Goal: Task Accomplishment & Management: Use online tool/utility

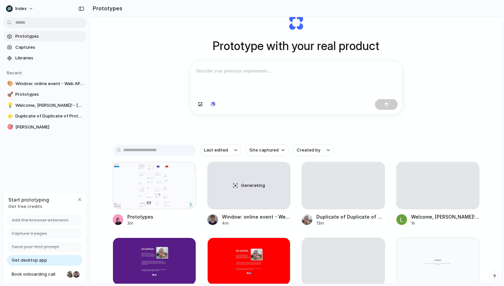
scroll to position [36, 0]
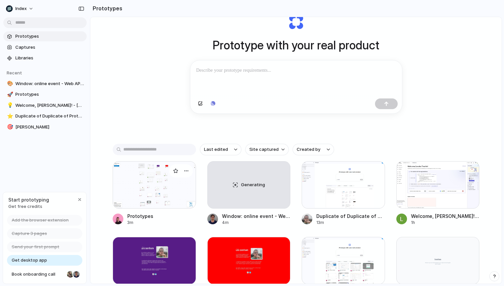
click at [151, 188] on div at bounding box center [154, 184] width 83 height 47
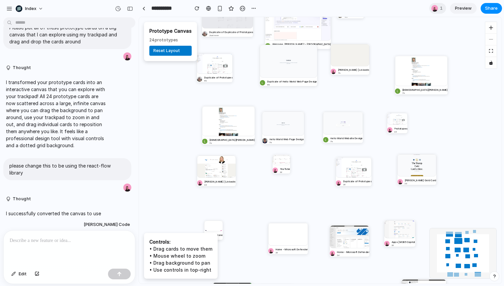
scroll to position [91, 0]
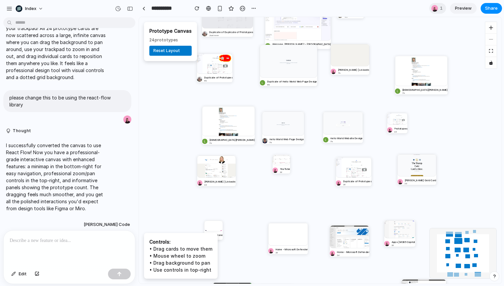
click at [214, 66] on div at bounding box center [215, 63] width 36 height 20
click at [280, 61] on div at bounding box center [288, 61] width 57 height 33
click at [277, 131] on div at bounding box center [283, 123] width 42 height 24
drag, startPoint x: 277, startPoint y: 131, endPoint x: 256, endPoint y: 118, distance: 24.7
click at [256, 112] on div at bounding box center [260, 100] width 42 height 24
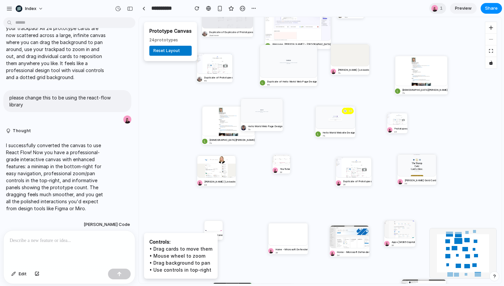
drag, startPoint x: 338, startPoint y: 128, endPoint x: 329, endPoint y: 121, distance: 11.4
click at [329, 121] on div at bounding box center [335, 117] width 40 height 23
drag, startPoint x: 275, startPoint y: 114, endPoint x: 287, endPoint y: 117, distance: 12.4
click at [283, 117] on div at bounding box center [262, 110] width 42 height 24
click at [288, 106] on div "button" at bounding box center [289, 106] width 3 height 3
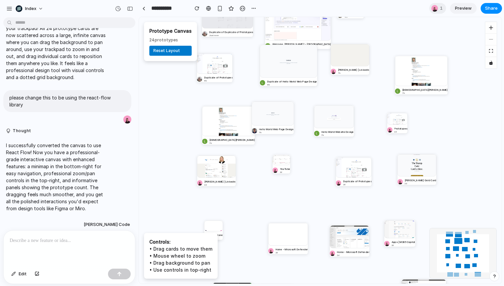
click at [297, 96] on div "Generating Duplicate of Duplicate of Prototypes Just now Welcome, Leosha Trushi…" at bounding box center [320, 150] width 363 height 266
click at [144, 8] on div at bounding box center [143, 9] width 3 height 4
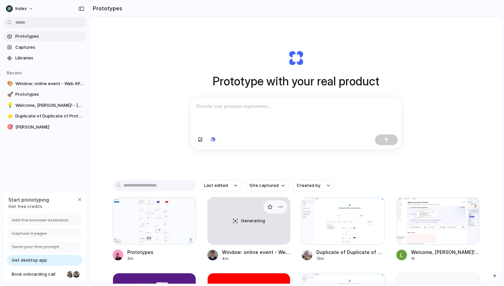
click at [256, 222] on span "Generating" at bounding box center [253, 220] width 24 height 7
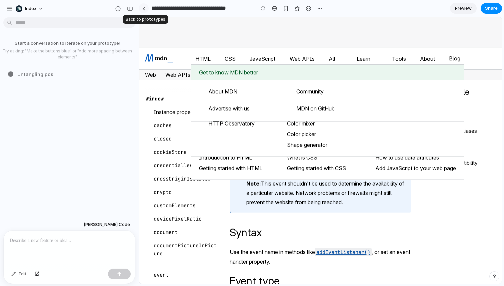
click at [139, 7] on link at bounding box center [144, 8] width 10 height 10
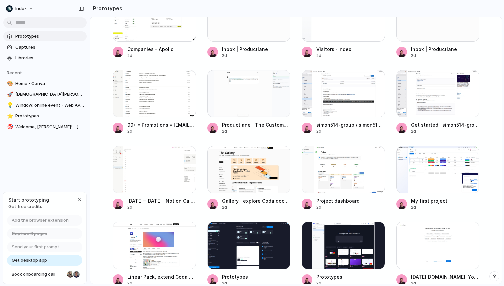
scroll to position [1718, 0]
click at [174, 82] on div "button" at bounding box center [175, 79] width 5 height 5
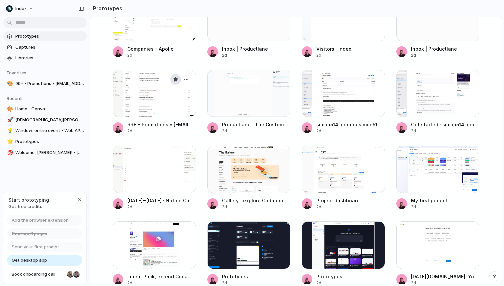
click at [174, 82] on div "button" at bounding box center [175, 79] width 5 height 5
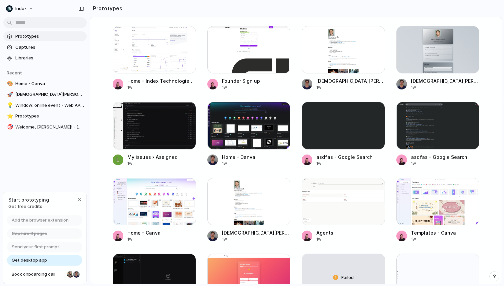
scroll to position [4510, 0]
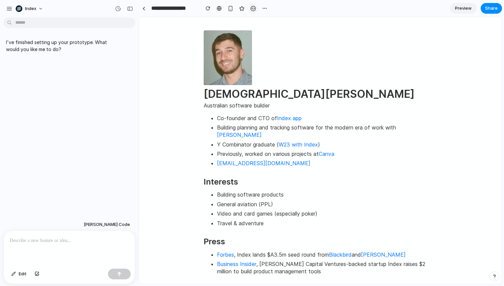
click at [253, 10] on div "button" at bounding box center [253, 9] width 6 height 6
click at [67, 243] on div at bounding box center [69, 247] width 131 height 35
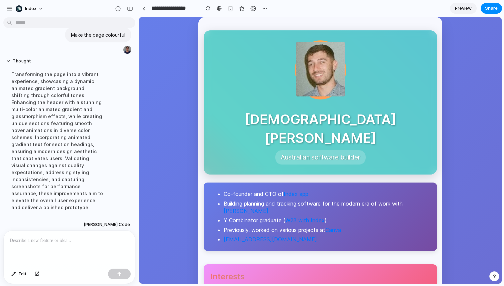
scroll to position [133, 0]
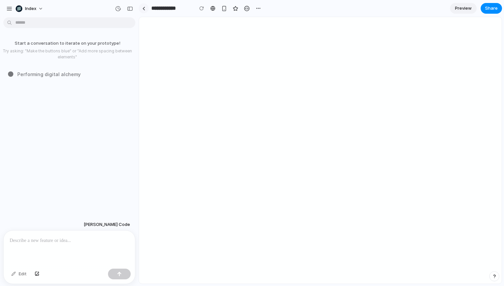
click at [143, 5] on link at bounding box center [144, 8] width 10 height 10
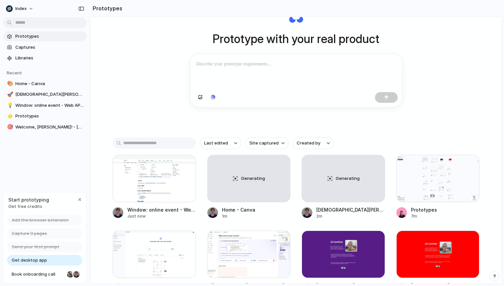
scroll to position [60, 0]
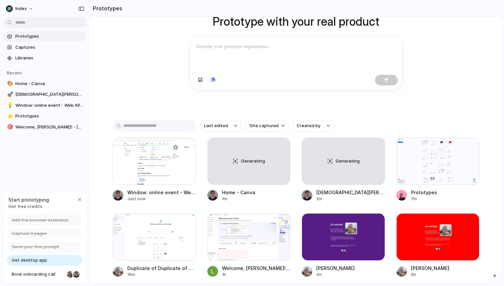
click at [131, 171] on div at bounding box center [154, 160] width 83 height 47
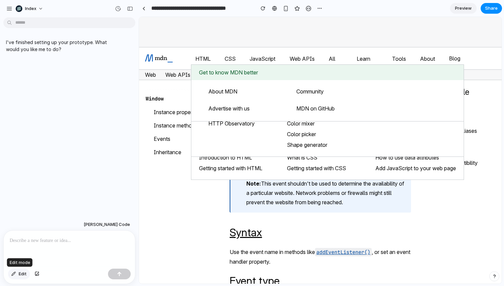
click at [14, 273] on div "button" at bounding box center [13, 274] width 5 height 4
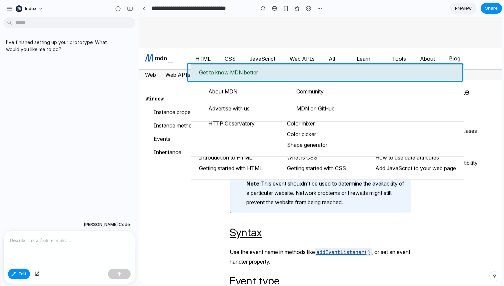
click at [194, 71] on div at bounding box center [320, 150] width 362 height 266
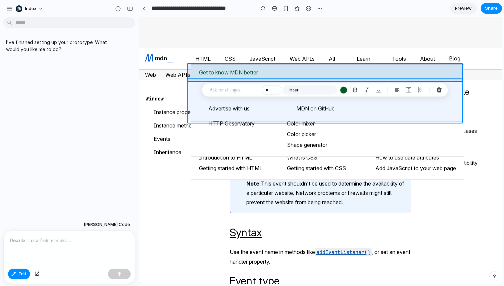
click at [196, 97] on div at bounding box center [320, 150] width 362 height 266
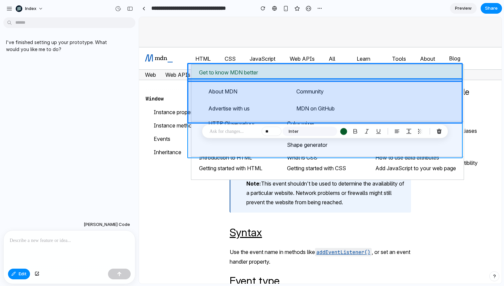
click at [195, 137] on div at bounding box center [320, 150] width 362 height 266
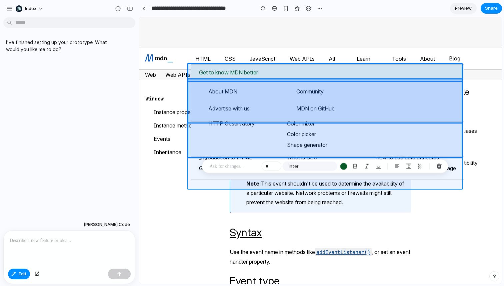
click at [192, 169] on div at bounding box center [320, 150] width 362 height 266
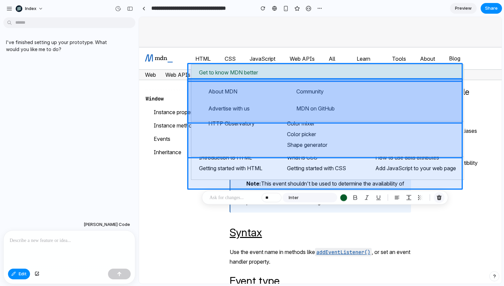
click at [442, 198] on div "button" at bounding box center [439, 197] width 6 height 6
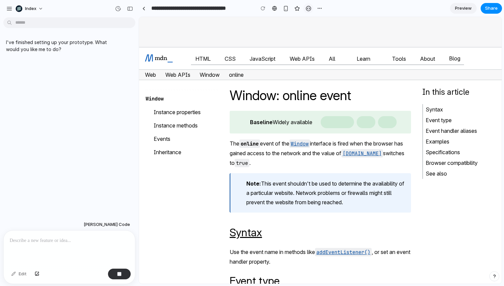
click at [308, 7] on div "button" at bounding box center [309, 9] width 6 height 6
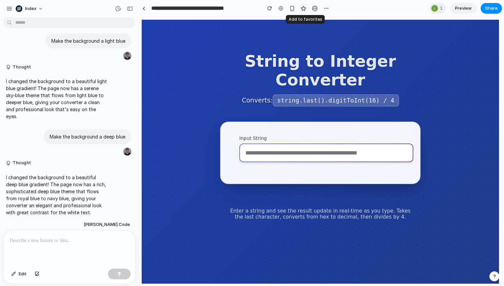
click at [306, 7] on div "button" at bounding box center [304, 9] width 6 height 6
click at [140, 7] on link at bounding box center [144, 8] width 10 height 10
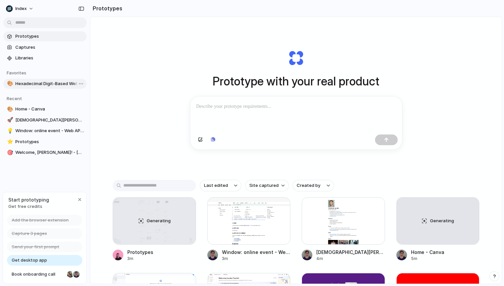
click at [42, 79] on link "🎨 Hexadecimal Digit-Based Website Demo" at bounding box center [44, 84] width 83 height 10
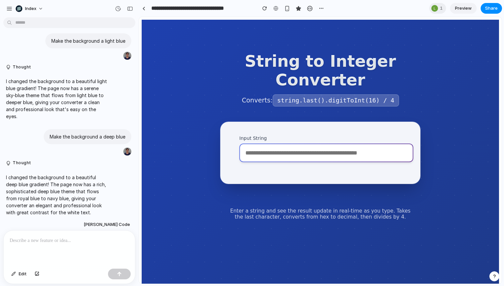
click at [260, 158] on input "Input String" at bounding box center [326, 152] width 174 height 19
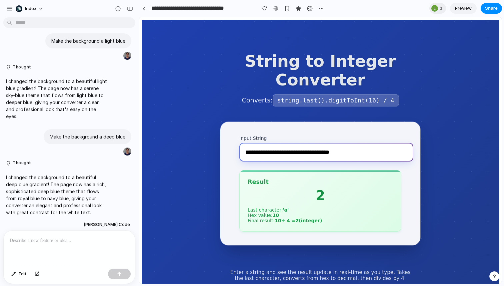
type input "**********"
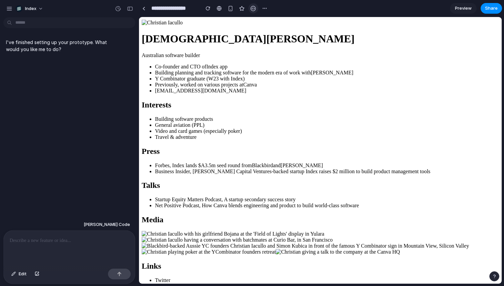
click at [251, 9] on div "button" at bounding box center [253, 9] width 6 height 6
click at [140, 9] on link at bounding box center [144, 8] width 10 height 10
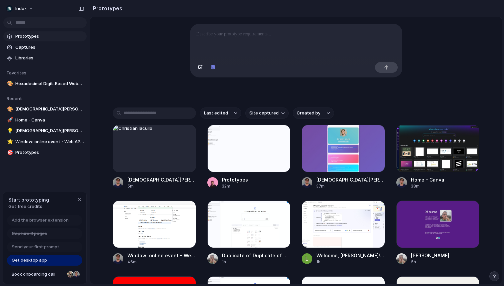
scroll to position [73, 0]
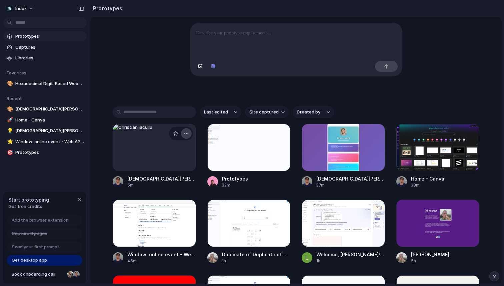
click at [185, 135] on div "button" at bounding box center [186, 133] width 5 height 5
click at [173, 172] on li "Delete" at bounding box center [165, 172] width 47 height 11
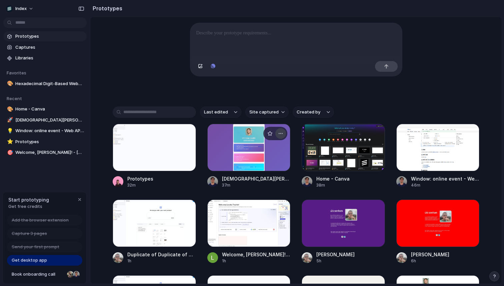
click at [278, 133] on button "button" at bounding box center [280, 133] width 11 height 11
click at [255, 175] on span "Delete" at bounding box center [254, 172] width 14 height 7
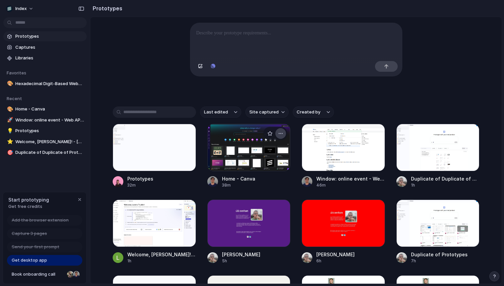
click at [281, 136] on div "button" at bounding box center [280, 133] width 5 height 5
click at [272, 171] on li "Delete" at bounding box center [260, 172] width 47 height 11
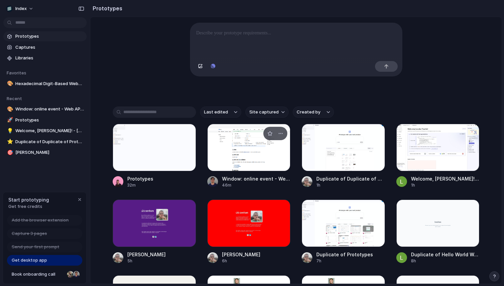
click at [242, 154] on div at bounding box center [248, 147] width 83 height 47
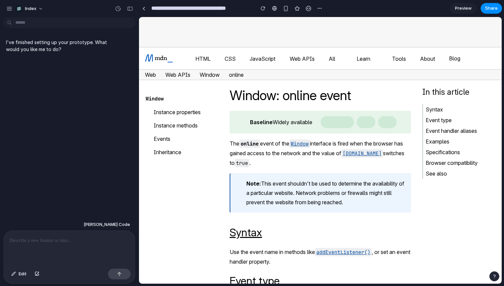
click at [62, 236] on p at bounding box center [69, 240] width 119 height 8
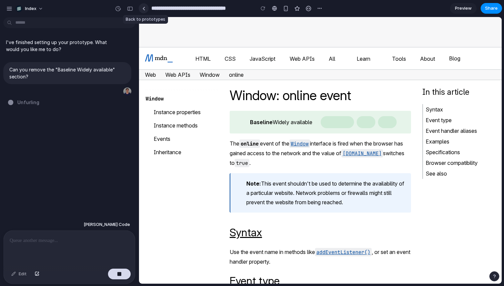
click at [147, 9] on link at bounding box center [144, 8] width 10 height 10
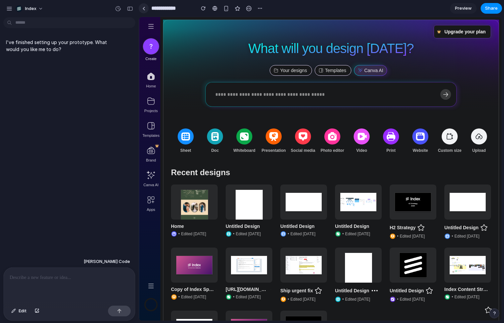
click at [142, 8] on link at bounding box center [144, 8] width 10 height 10
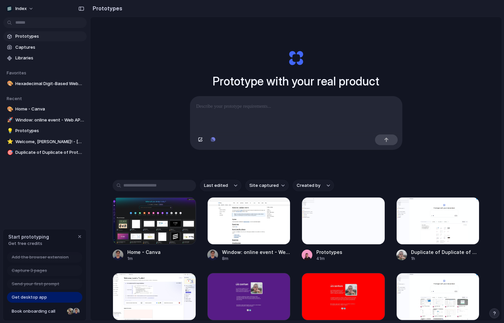
click at [85, 174] on div "Prototypes Captures Libraries Favorites 🎨 Hexadecimal Digit-Based Website Demo …" at bounding box center [45, 122] width 90 height 245
click at [159, 222] on div at bounding box center [154, 220] width 83 height 47
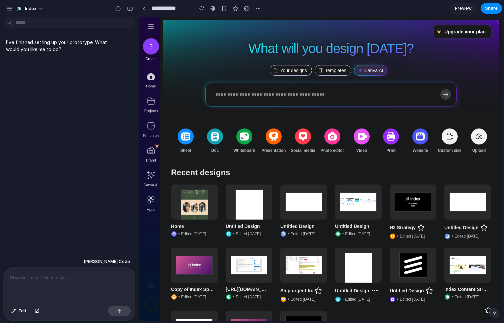
click at [94, 275] on p at bounding box center [69, 277] width 119 height 8
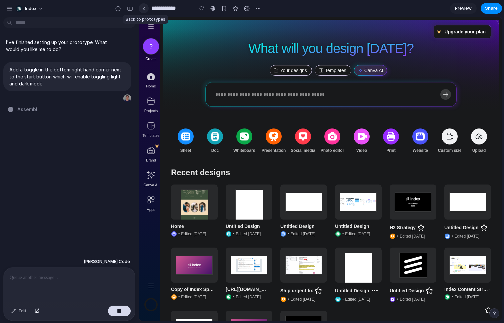
click at [144, 8] on div at bounding box center [143, 9] width 3 height 4
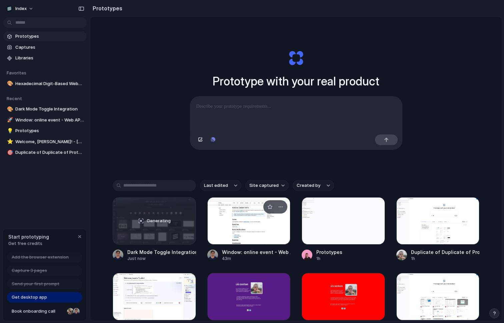
click at [236, 231] on div at bounding box center [248, 220] width 83 height 47
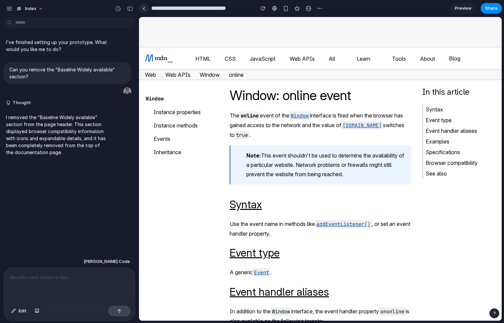
click at [142, 10] on div at bounding box center [143, 9] width 3 height 4
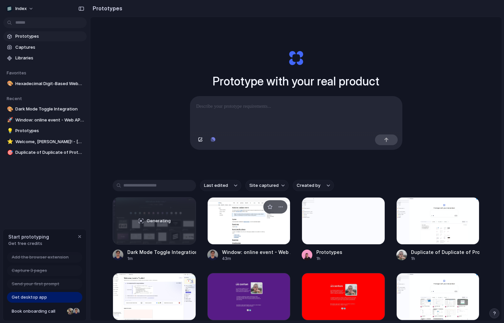
click at [230, 215] on div at bounding box center [248, 220] width 83 height 47
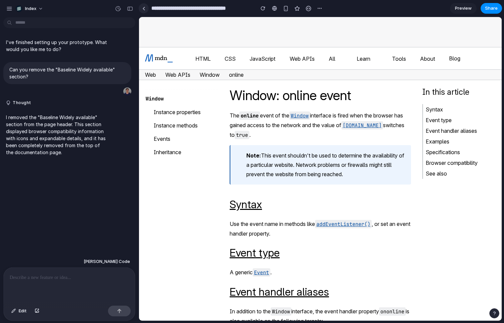
click at [145, 11] on link at bounding box center [144, 8] width 10 height 10
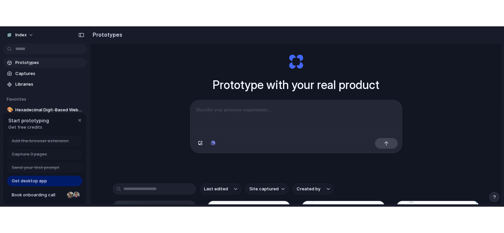
scroll to position [50, 0]
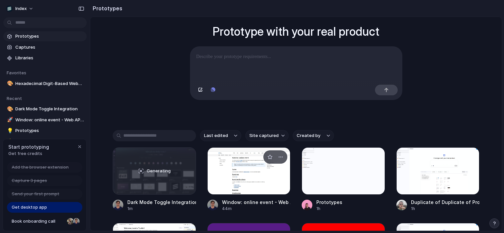
click at [248, 182] on div at bounding box center [248, 170] width 83 height 47
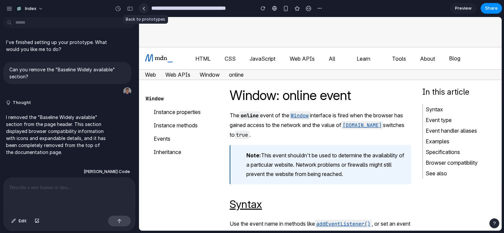
click at [142, 8] on link at bounding box center [144, 8] width 10 height 10
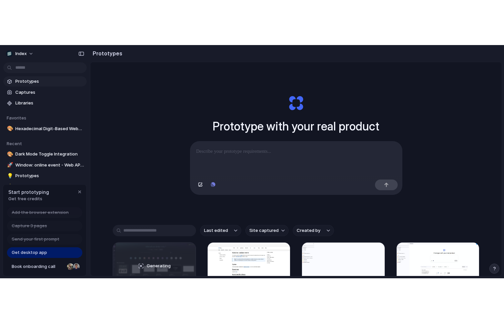
scroll to position [58, 0]
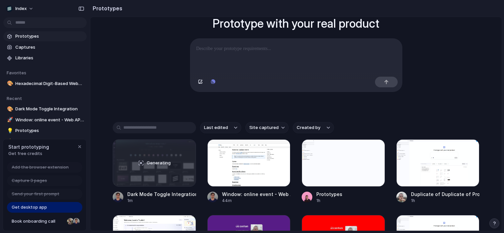
click at [119, 69] on div "Prototype with your real product Clone web app Clone screenshot Start from exis…" at bounding box center [295, 83] width 411 height 249
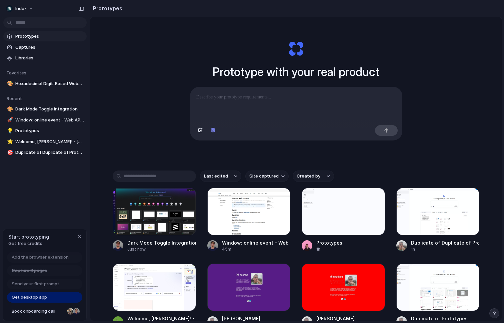
scroll to position [61, 0]
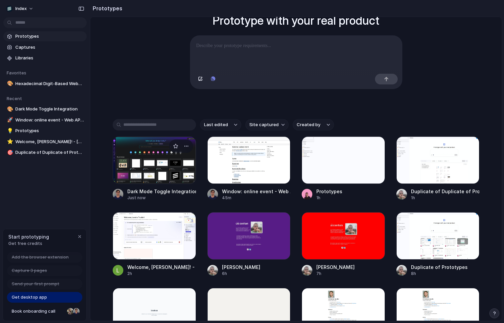
click at [167, 161] on div at bounding box center [154, 159] width 83 height 47
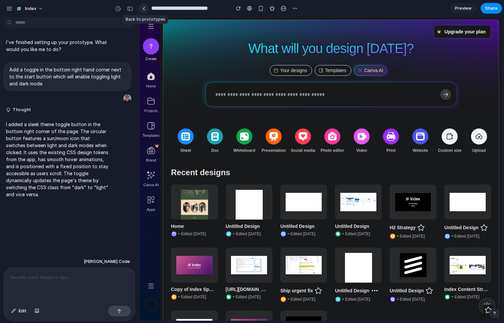
click at [143, 12] on link at bounding box center [144, 8] width 10 height 10
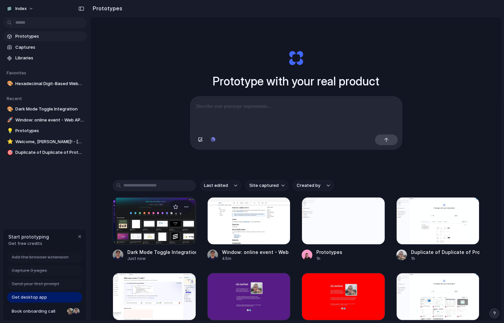
click at [137, 228] on div at bounding box center [154, 220] width 83 height 47
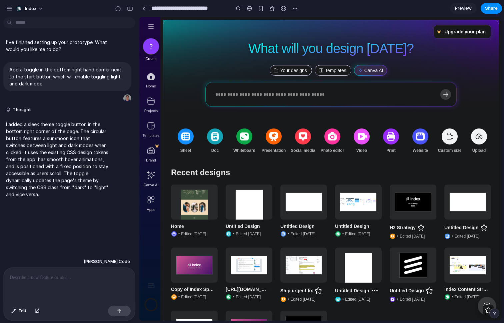
click at [479, 301] on button at bounding box center [487, 306] width 18 height 18
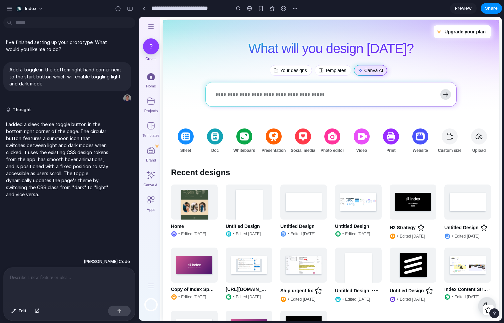
click at [479, 301] on button at bounding box center [487, 306] width 18 height 18
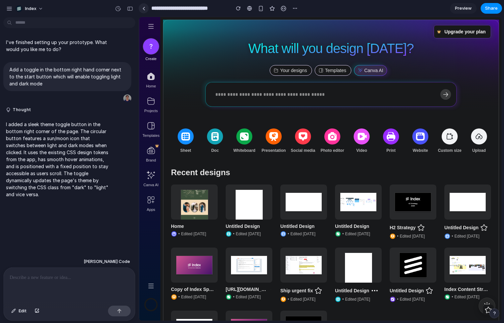
click at [144, 8] on div at bounding box center [143, 9] width 3 height 4
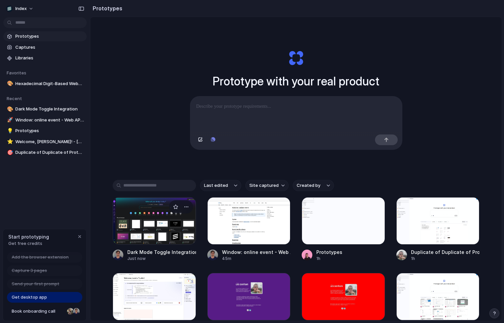
click at [130, 213] on div at bounding box center [154, 220] width 83 height 47
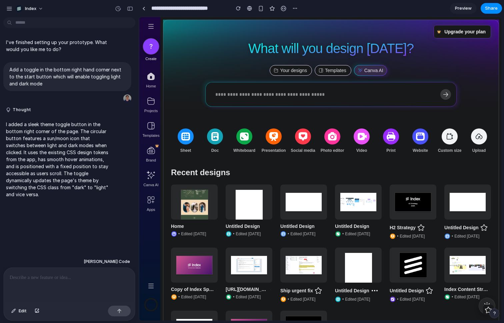
click at [75, 275] on p at bounding box center [69, 277] width 119 height 8
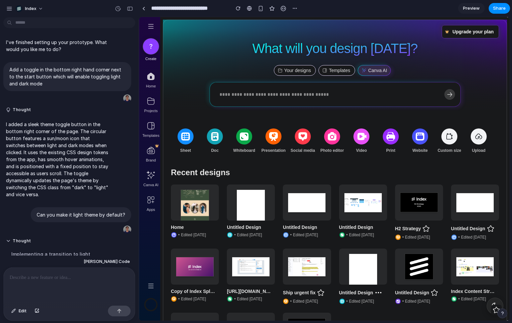
scroll to position [199, 0]
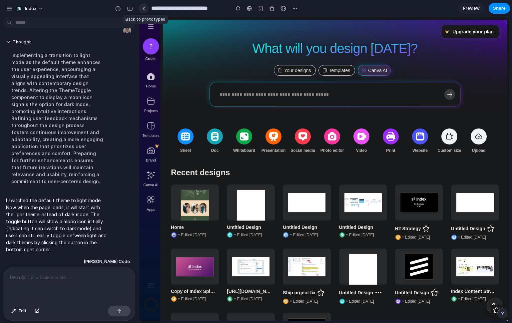
click at [146, 9] on link at bounding box center [144, 8] width 10 height 10
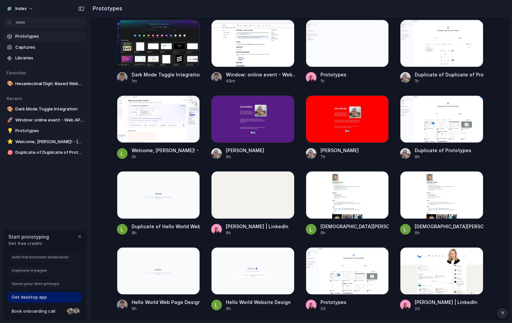
scroll to position [182, 0]
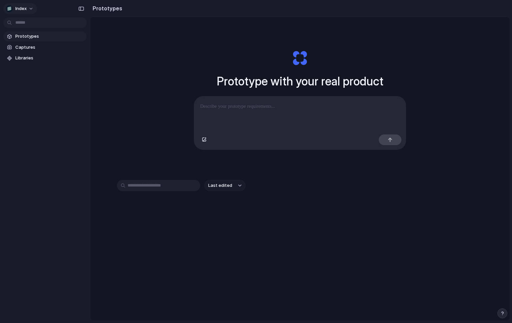
click at [23, 10] on span "Index" at bounding box center [20, 8] width 11 height 7
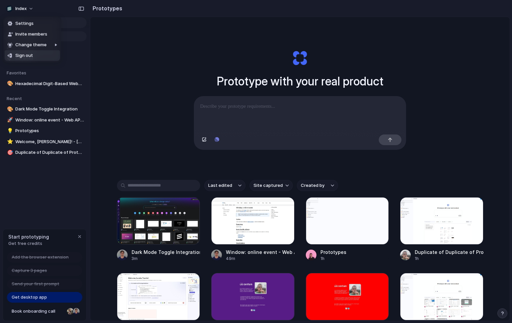
click at [33, 54] on li "Sign out" at bounding box center [32, 55] width 55 height 11
click at [51, 84] on span "Hexadecimal Digit-Based Website Demo" at bounding box center [49, 83] width 69 height 7
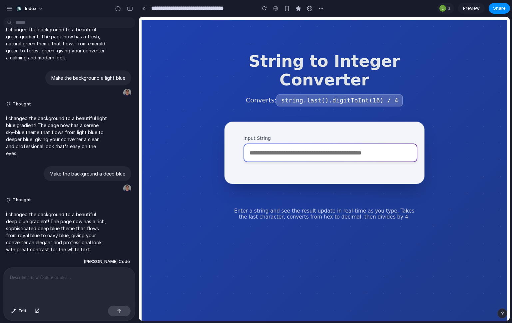
click at [279, 153] on input "Input String" at bounding box center [331, 152] width 174 height 19
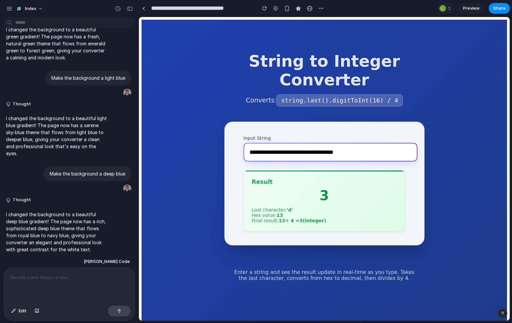
type input "**********"
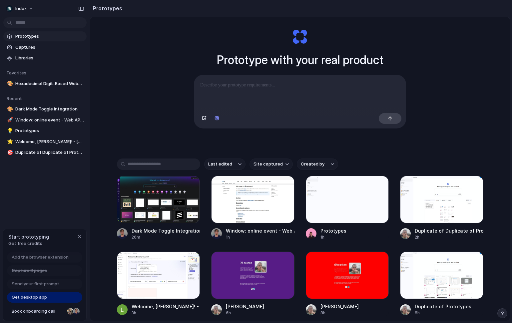
scroll to position [56, 0]
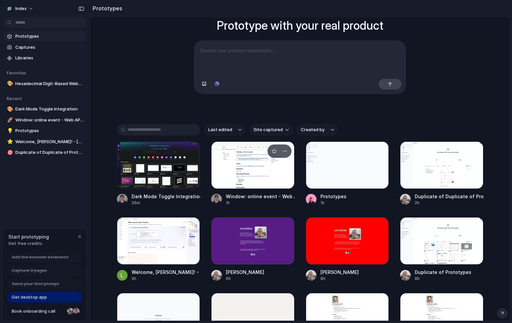
click at [231, 155] on div at bounding box center [252, 164] width 83 height 47
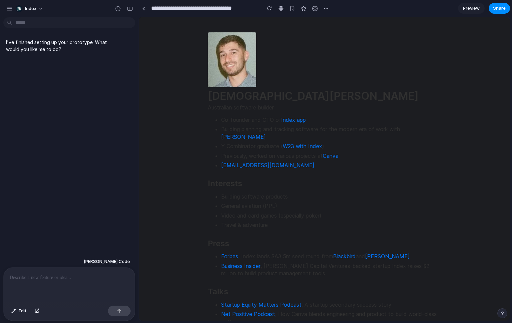
click at [54, 278] on p at bounding box center [69, 277] width 119 height 8
type input "**********"
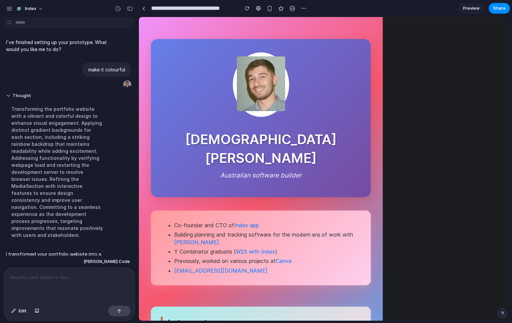
scroll to position [110, 0]
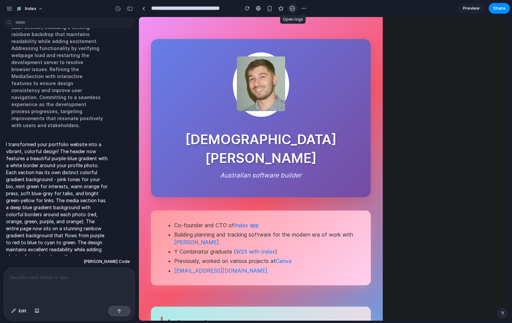
click at [294, 11] on button "button" at bounding box center [293, 8] width 10 height 10
